Goal: Complete application form

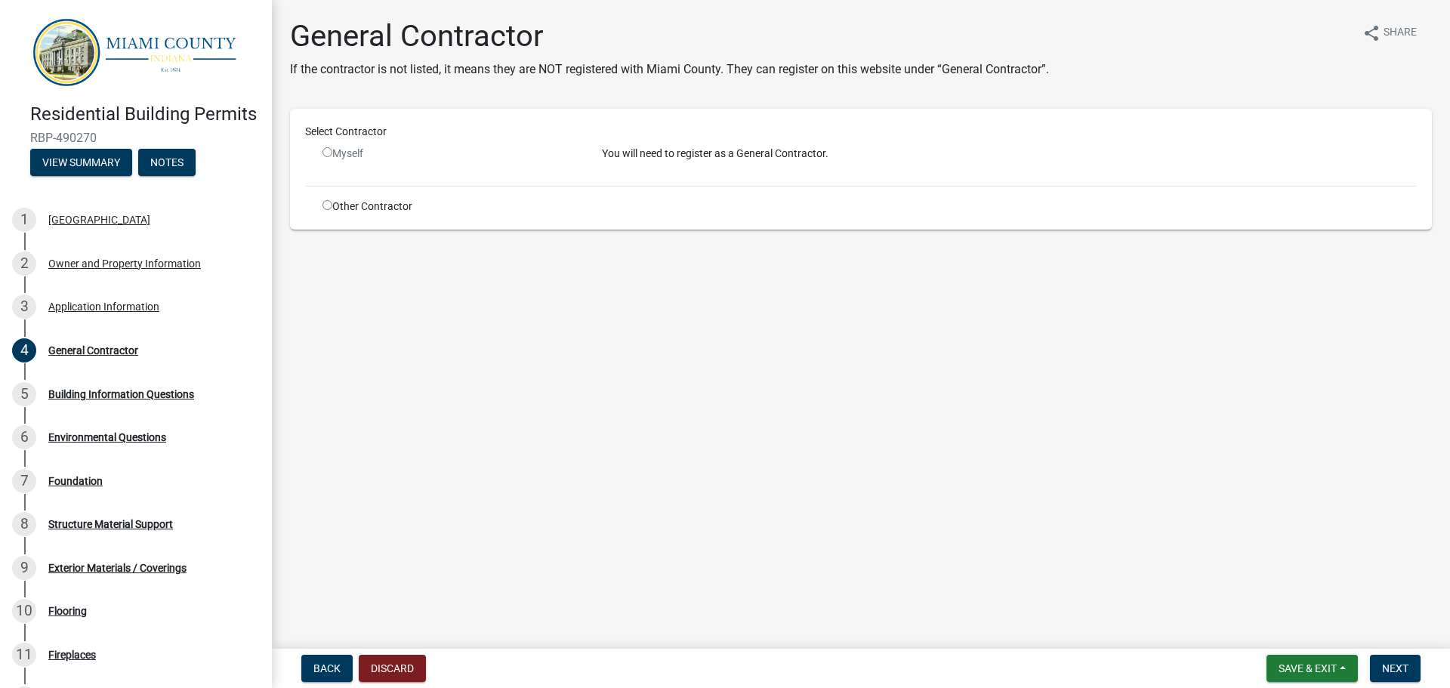
click at [325, 208] on input "radio" at bounding box center [327, 205] width 10 height 10
radio input "true"
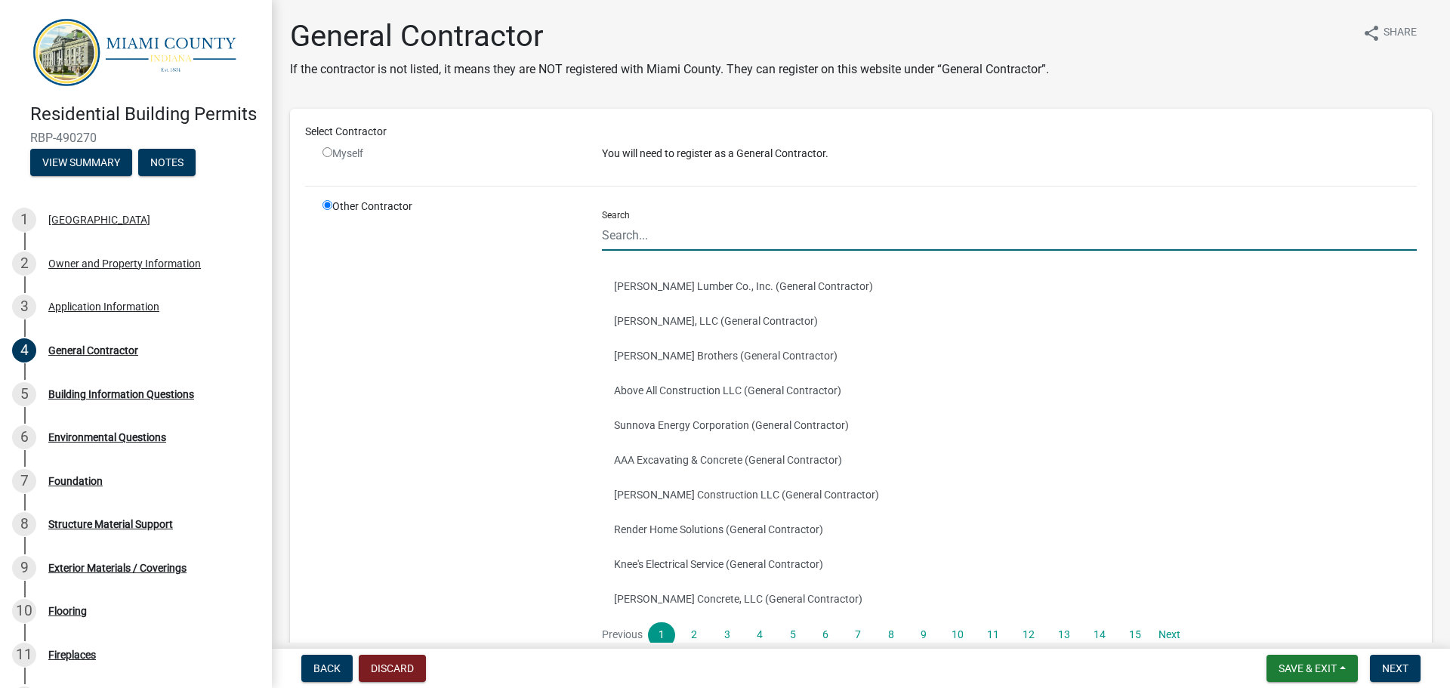
click at [707, 237] on input "Search" at bounding box center [1009, 235] width 815 height 31
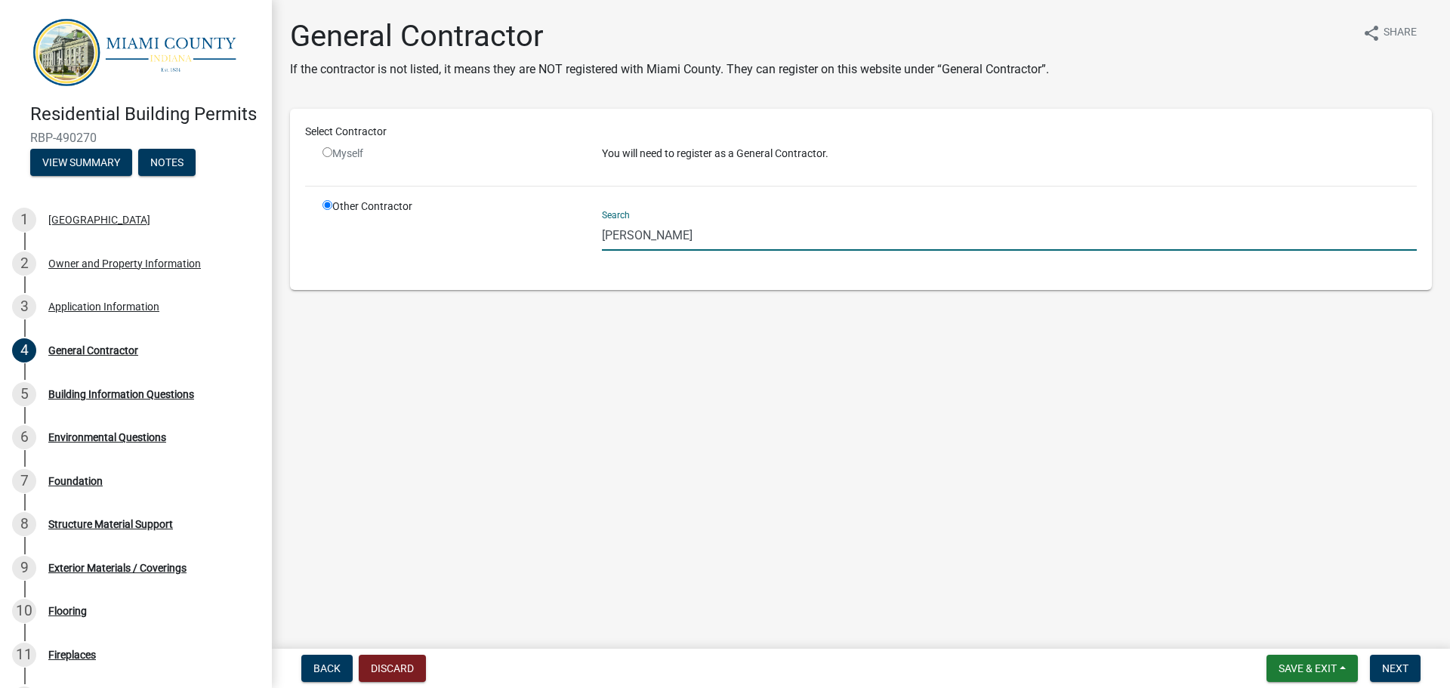
type input "[PERSON_NAME]"
